Goal: Task Accomplishment & Management: Manage account settings

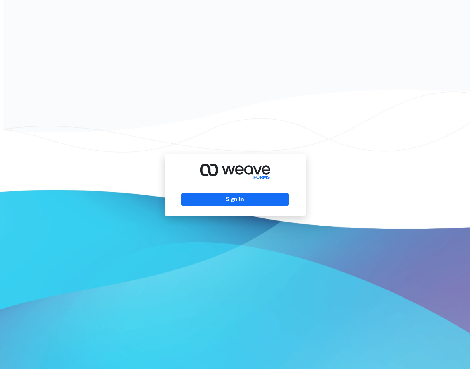
click at [194, 209] on div "Sign In" at bounding box center [235, 185] width 141 height 62
click at [194, 205] on button "Sign In" at bounding box center [235, 199] width 108 height 13
click at [195, 200] on button "Sign In" at bounding box center [235, 199] width 108 height 13
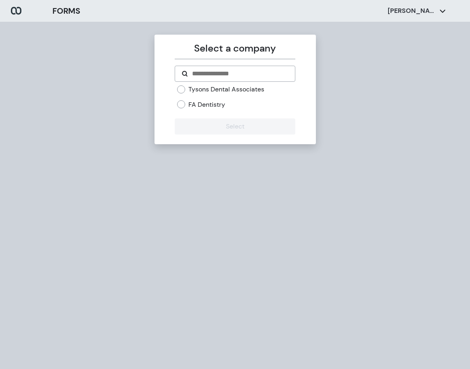
click at [187, 102] on div "FA Dentistry" at bounding box center [236, 104] width 118 height 9
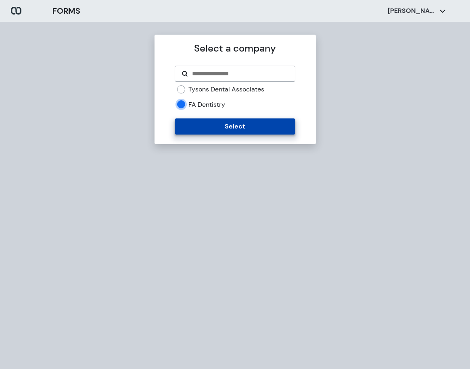
click at [186, 123] on button "Select" at bounding box center [235, 127] width 121 height 16
